Goal: Task Accomplishment & Management: Use online tool/utility

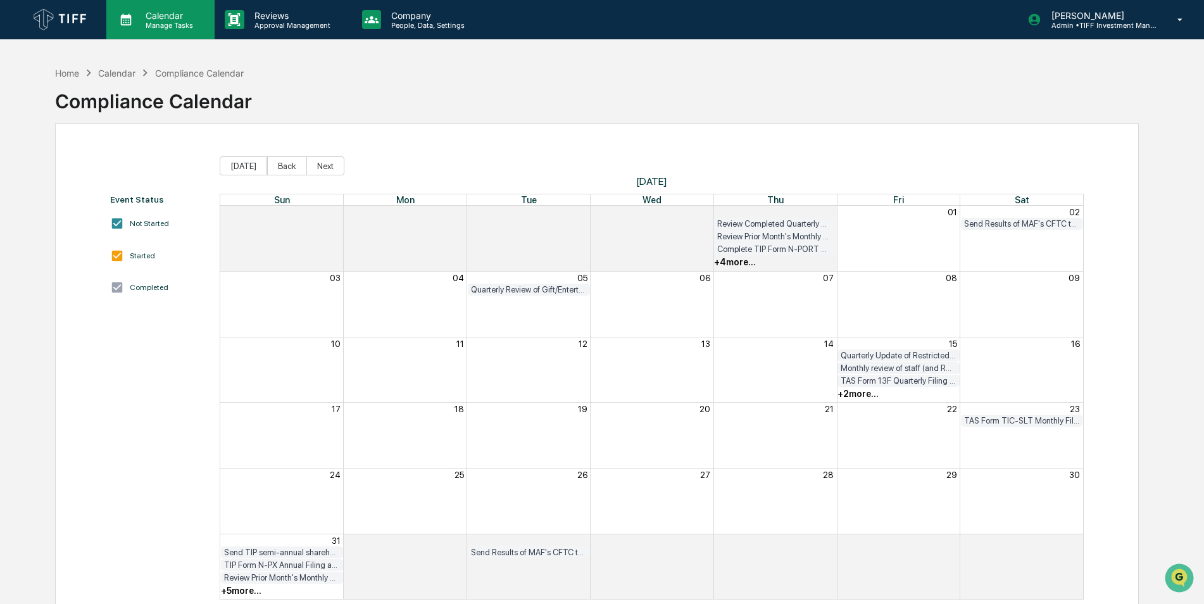
click at [170, 21] on p "Manage Tasks" at bounding box center [168, 25] width 64 height 9
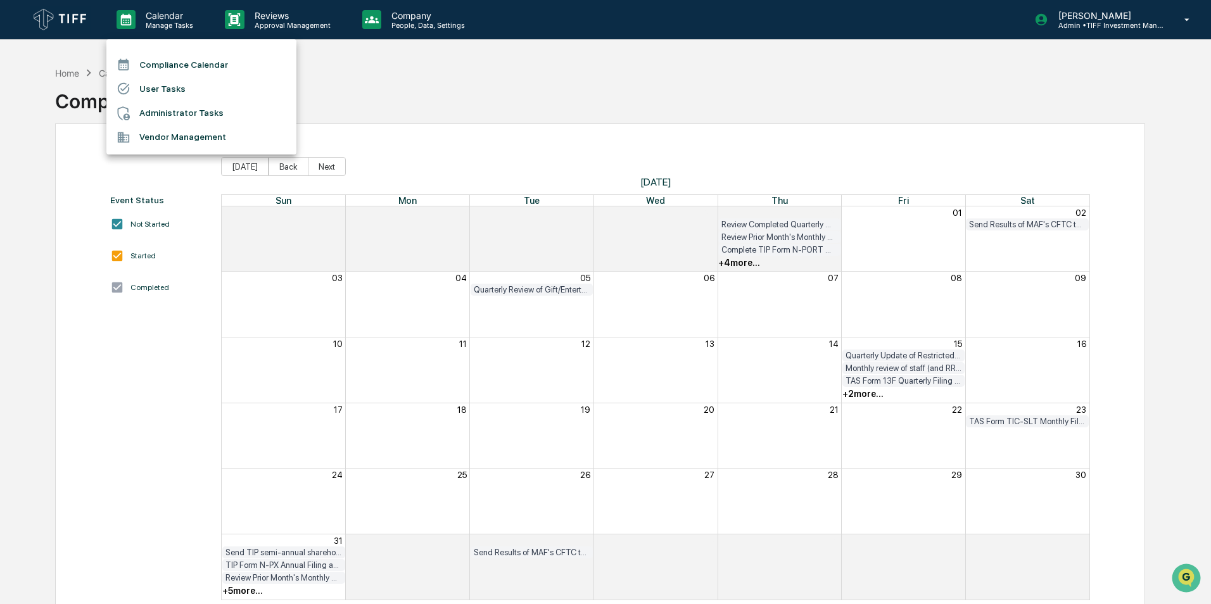
click at [272, 29] on div at bounding box center [605, 302] width 1211 height 604
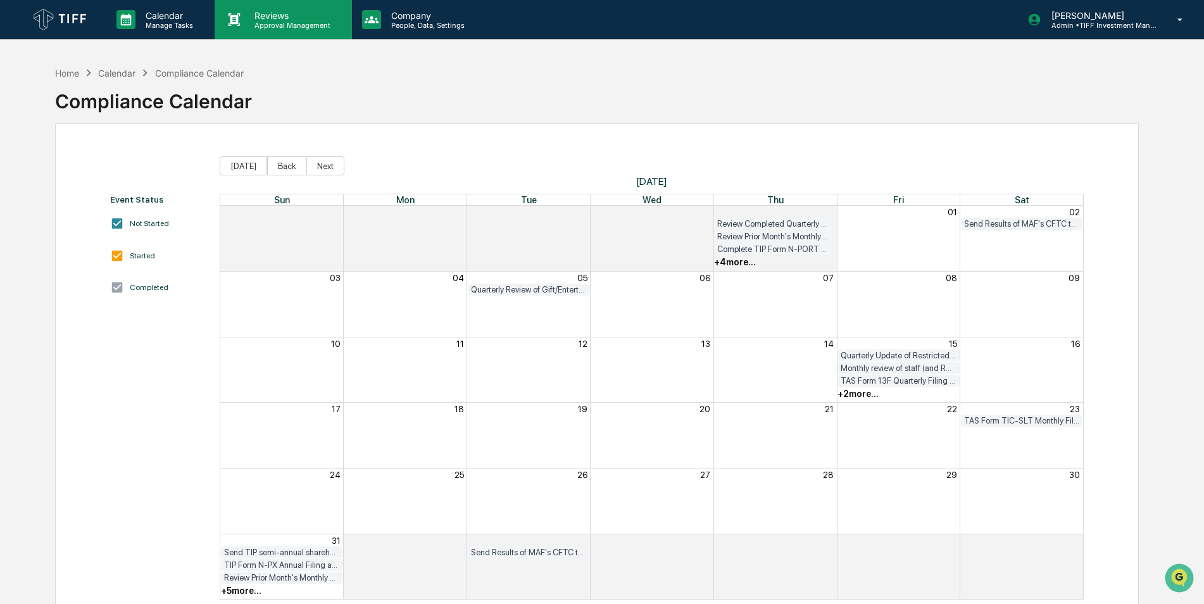
click at [280, 27] on p "Approval Management" at bounding box center [290, 25] width 92 height 9
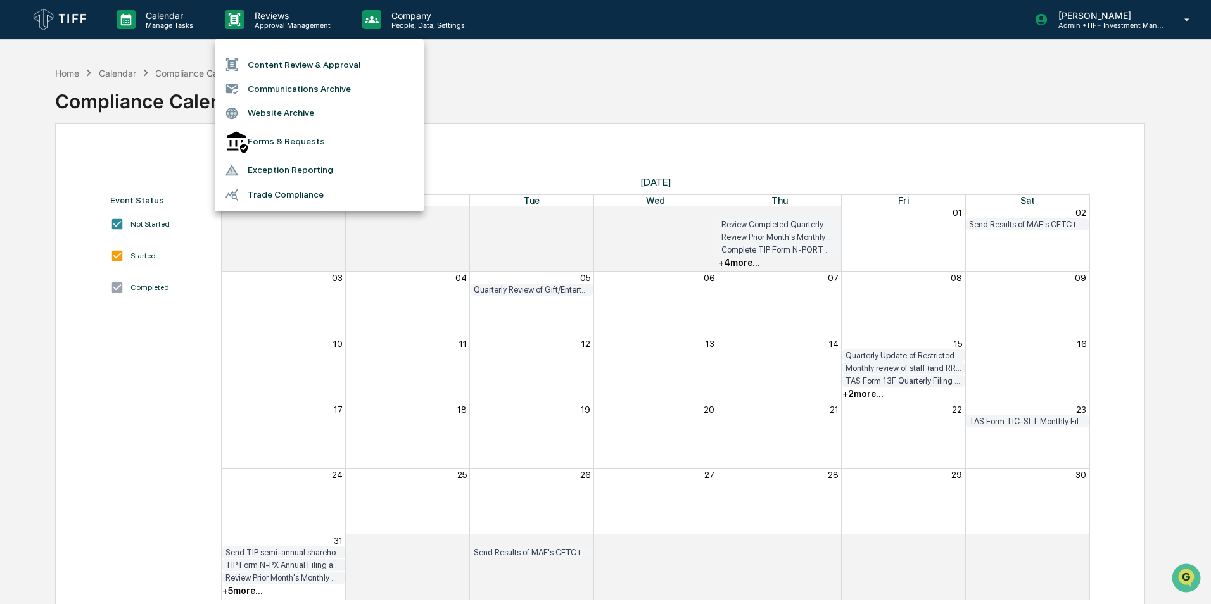
click at [291, 68] on li "Content Review & Approval" at bounding box center [319, 65] width 209 height 24
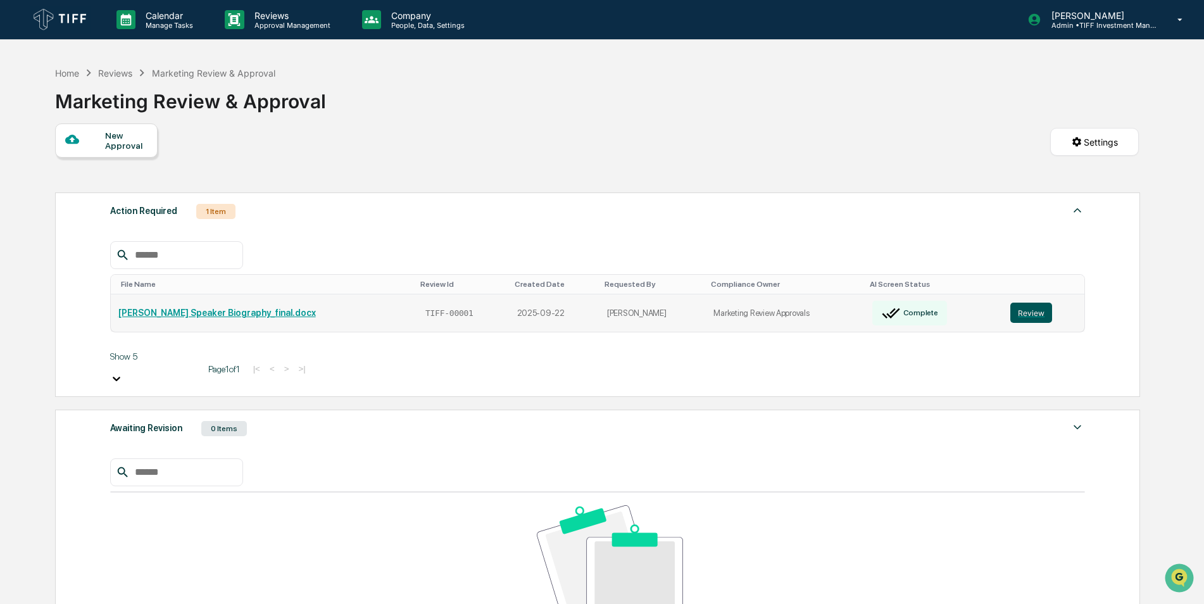
click at [1022, 310] on button "Review" at bounding box center [1032, 313] width 42 height 20
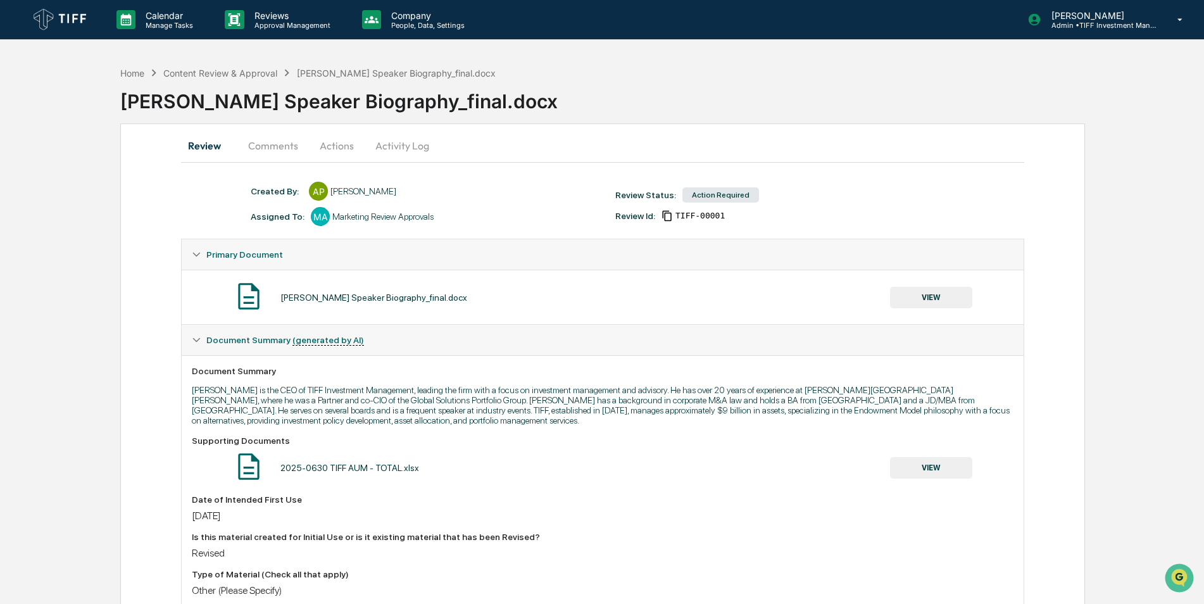
click at [262, 145] on button "Comments" at bounding box center [273, 145] width 70 height 30
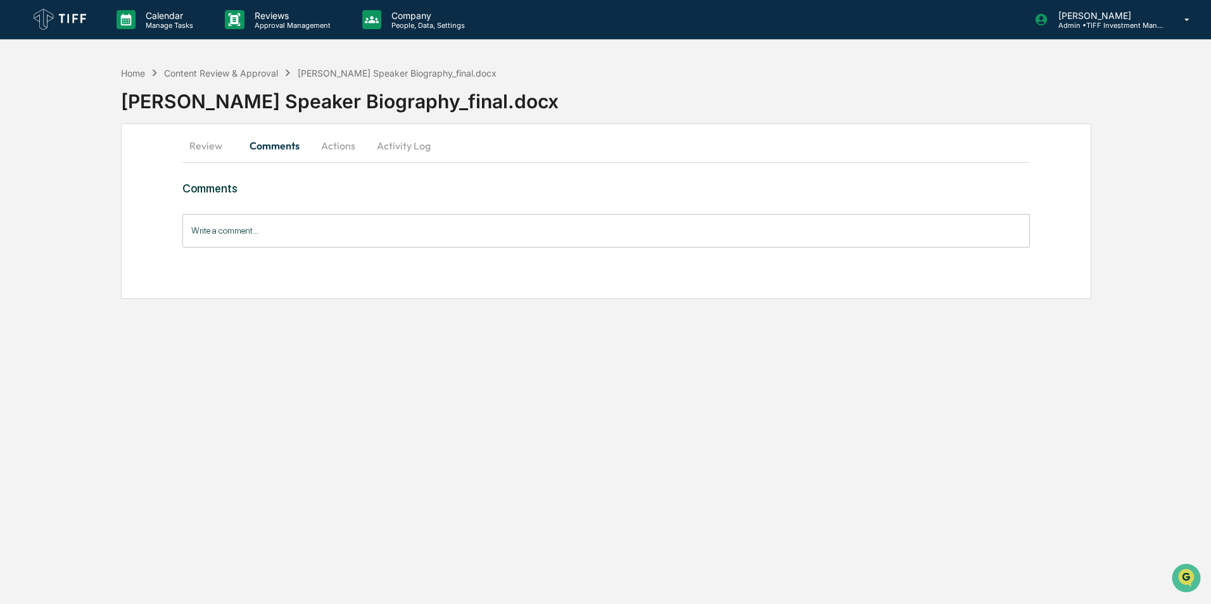
click at [350, 147] on button "Actions" at bounding box center [338, 145] width 57 height 30
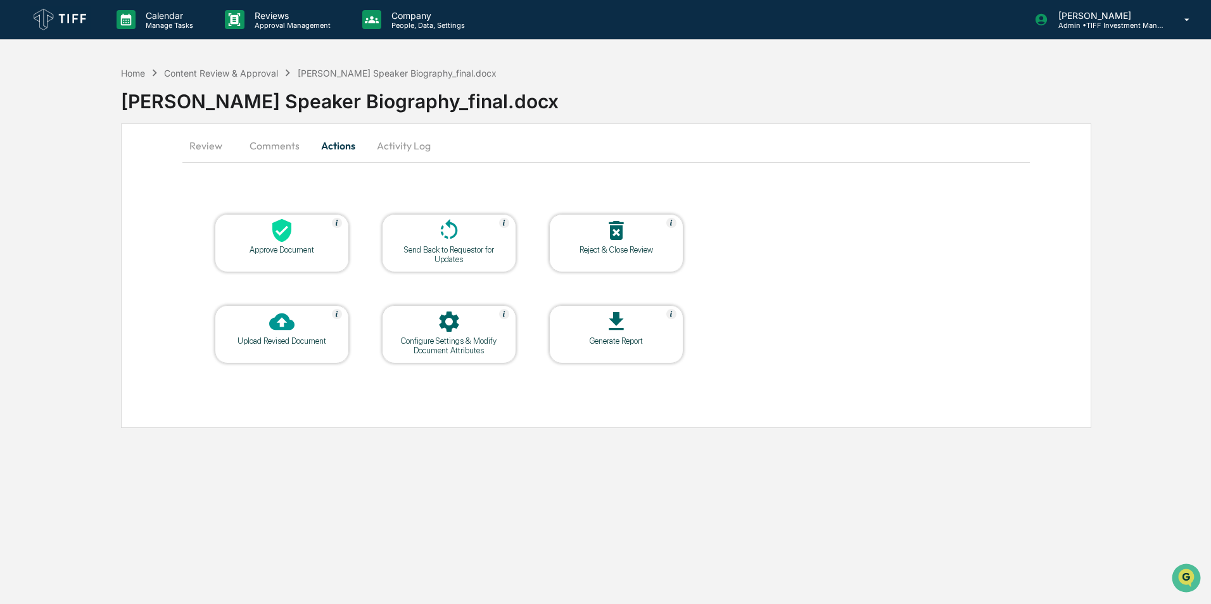
click at [306, 233] on div at bounding box center [281, 231] width 127 height 27
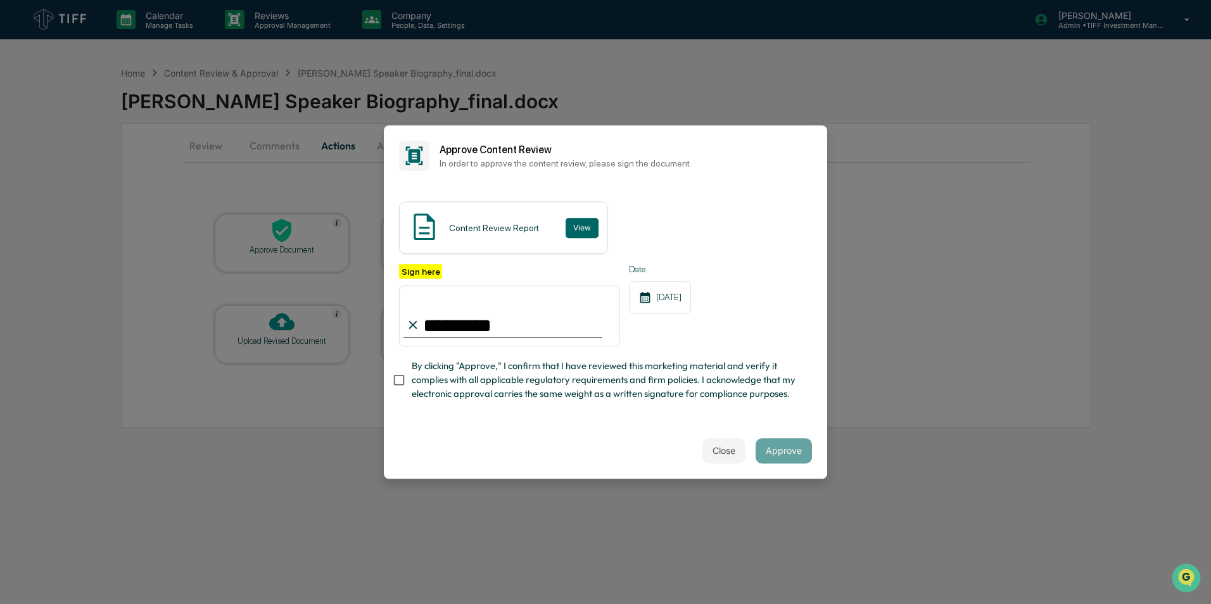
type input "*********"
click at [586, 214] on div "Content Review Report View" at bounding box center [503, 227] width 209 height 53
click at [584, 224] on button "View" at bounding box center [581, 228] width 33 height 20
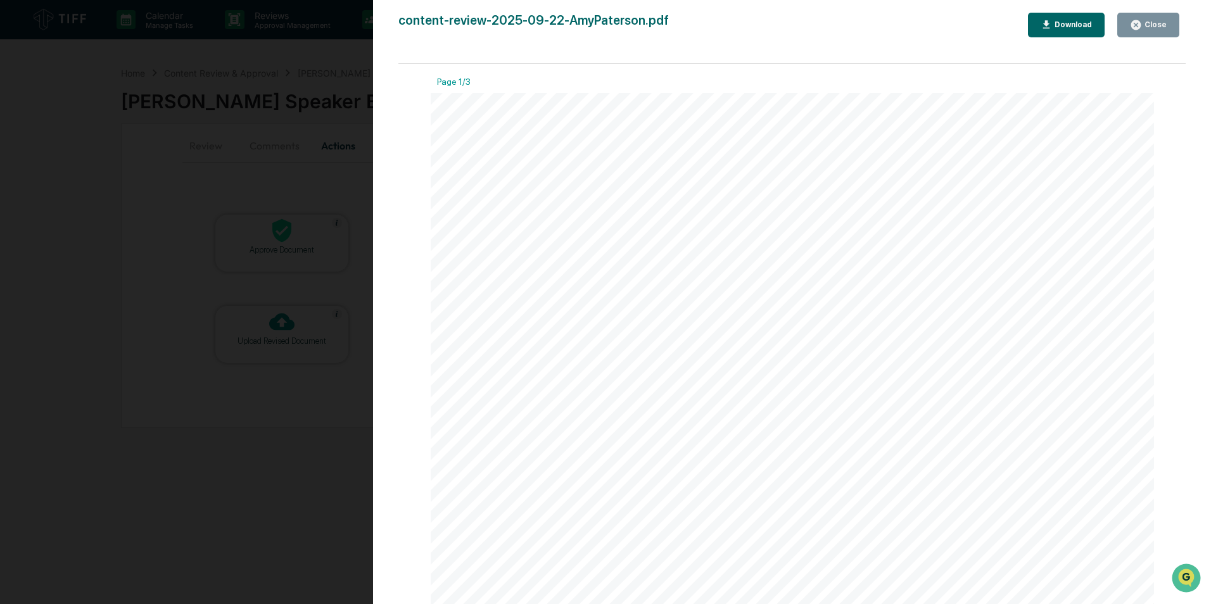
click at [1154, 20] on div "Close" at bounding box center [1148, 25] width 37 height 12
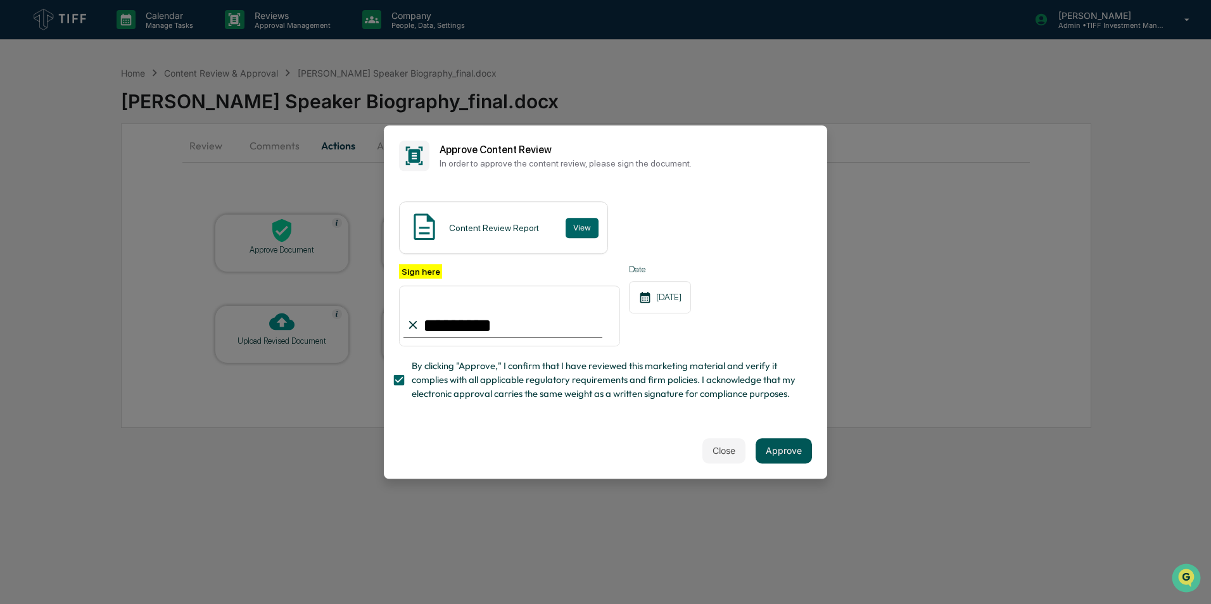
click at [792, 460] on button "Approve" at bounding box center [783, 450] width 56 height 25
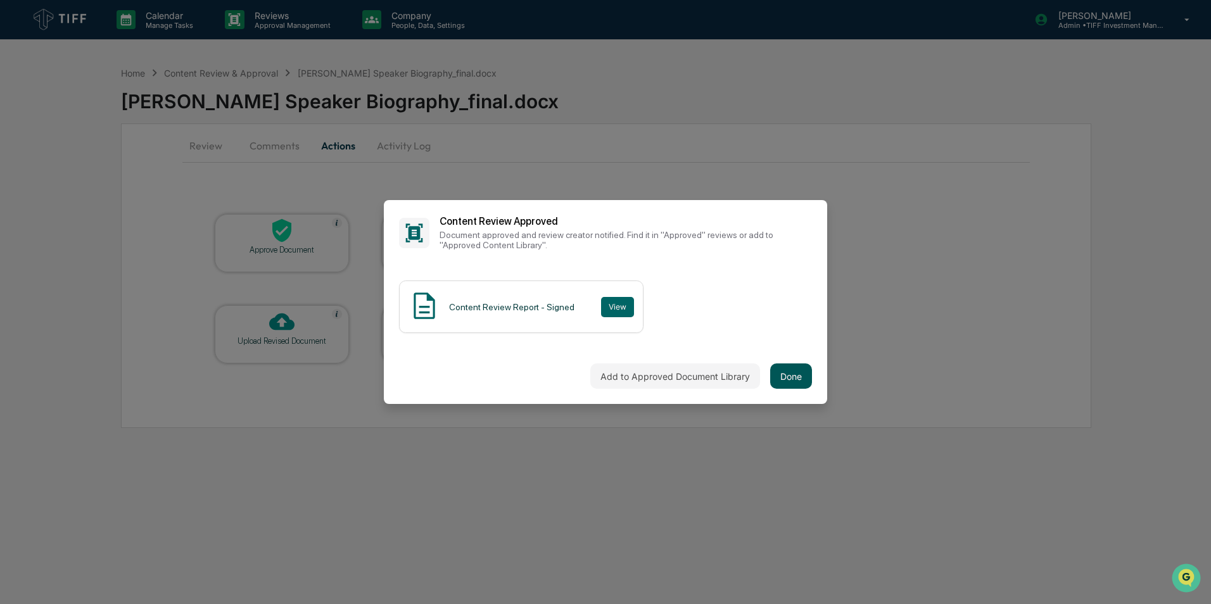
click at [793, 374] on button "Done" at bounding box center [791, 375] width 42 height 25
